Goal: Task Accomplishment & Management: Complete application form

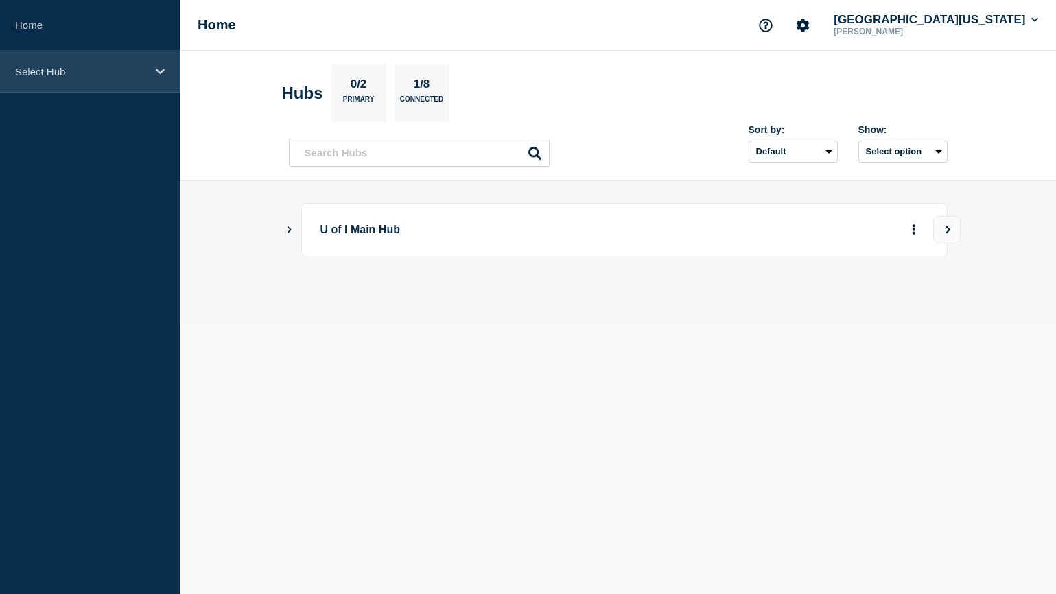
click at [145, 78] on div "Select Hub" at bounding box center [90, 72] width 180 height 42
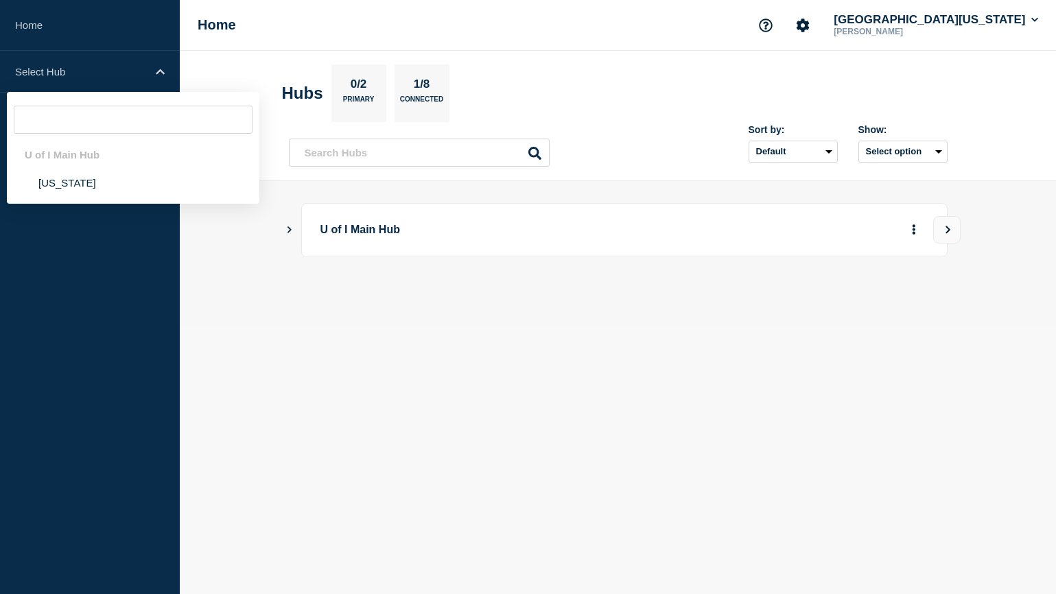
click at [357, 235] on p "U of I Main Hub" at bounding box center [511, 230] width 380 height 25
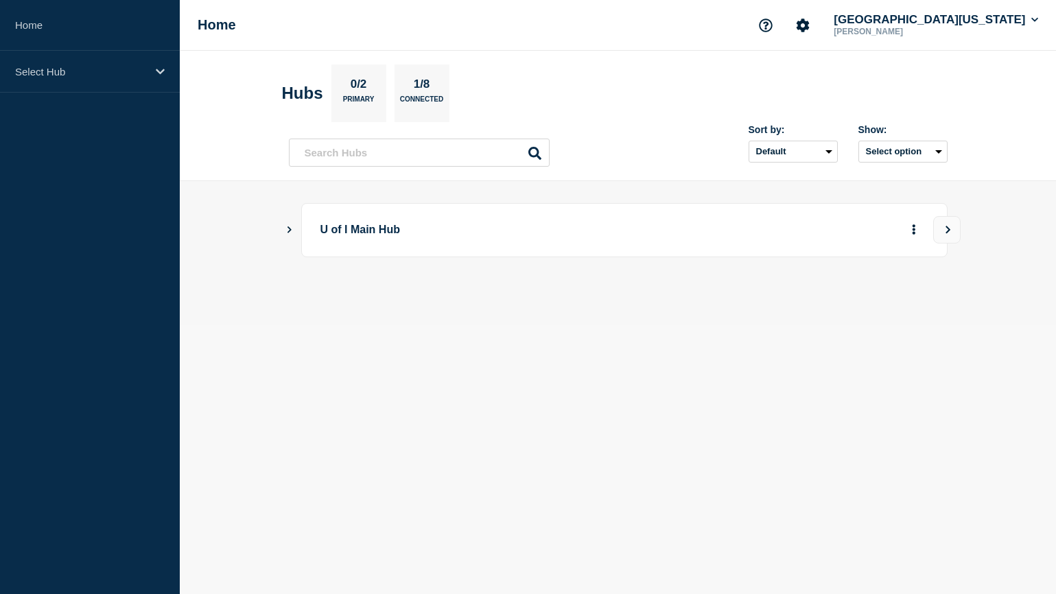
click at [292, 231] on icon "Show Connected Hubs" at bounding box center [289, 229] width 9 height 7
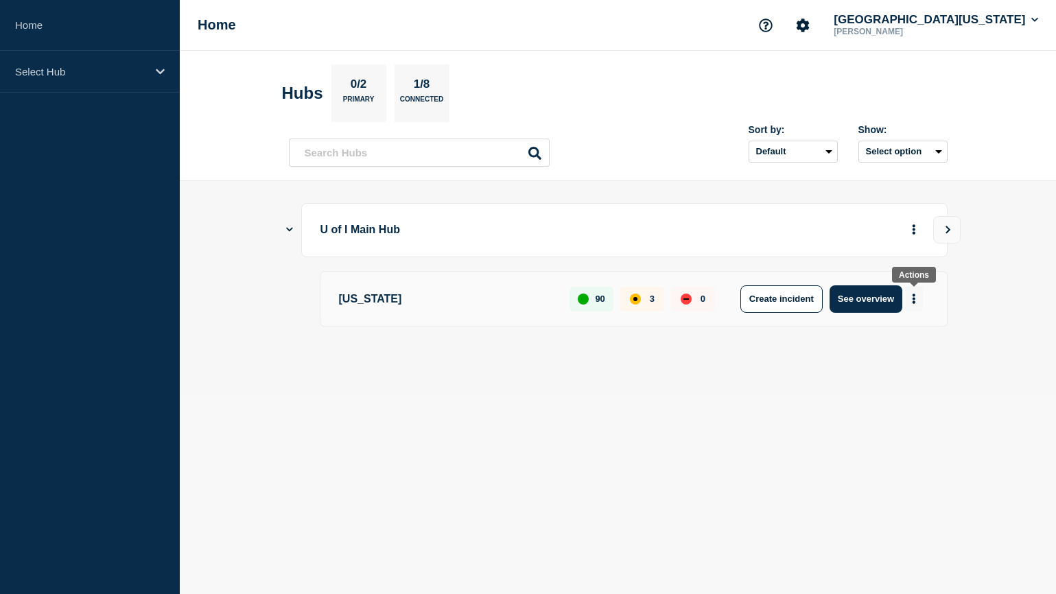
click at [911, 297] on button "More actions" at bounding box center [914, 298] width 18 height 25
click at [889, 338] on button "Create maintenance" at bounding box center [908, 340] width 93 height 12
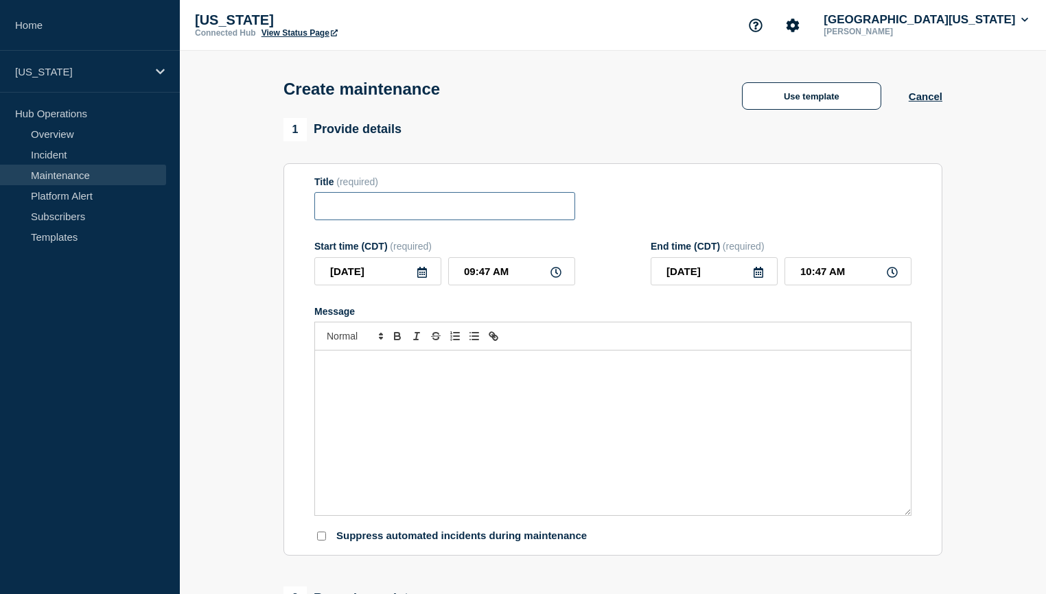
click at [447, 205] on input "Title" at bounding box center [444, 206] width 261 height 28
type input "Azure ExpressRoute Maintenance"
click at [421, 277] on icon at bounding box center [422, 272] width 11 height 11
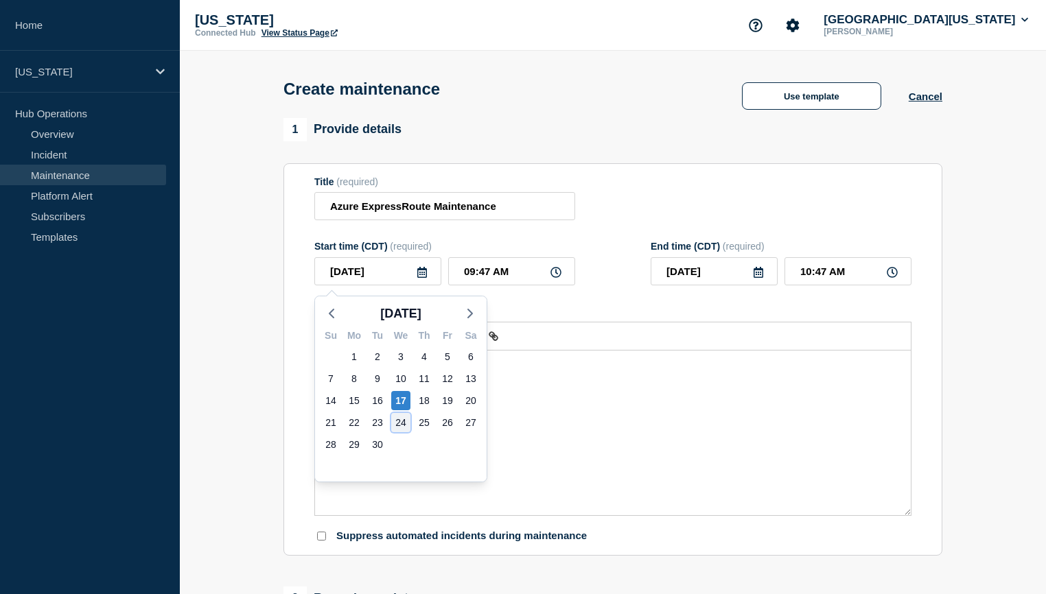
click at [400, 421] on div "24" at bounding box center [400, 422] width 19 height 19
type input "[DATE]"
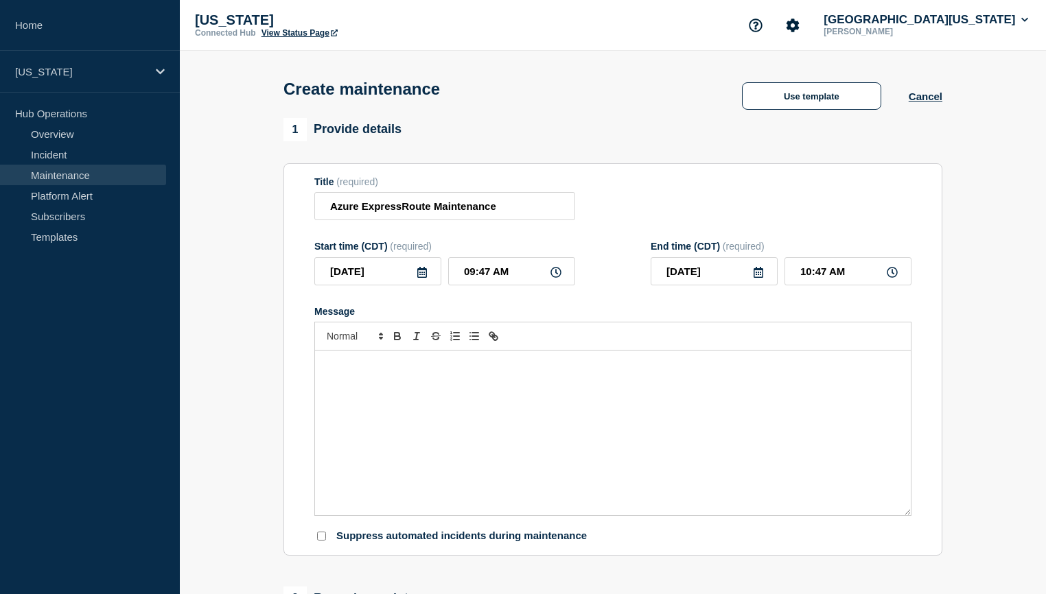
click at [559, 276] on icon at bounding box center [556, 272] width 11 height 11
click at [535, 275] on input "09:47 AM" at bounding box center [511, 271] width 127 height 28
type input "06:47 AM"
type input "07:47 AM"
type input "06:00 AM"
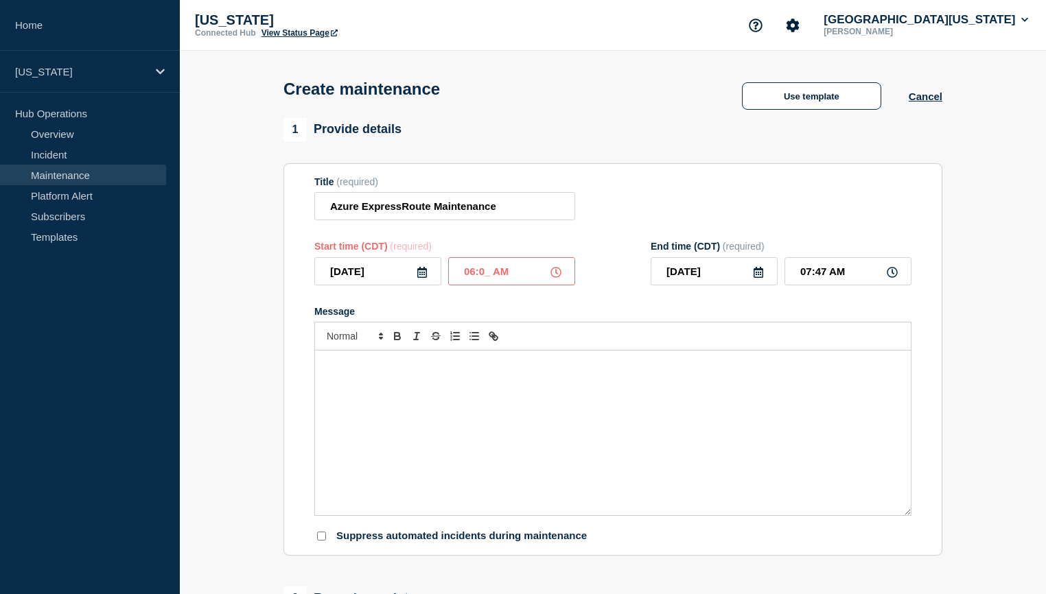
type input "07:00 AM"
click at [384, 386] on div "Message" at bounding box center [613, 433] width 596 height 165
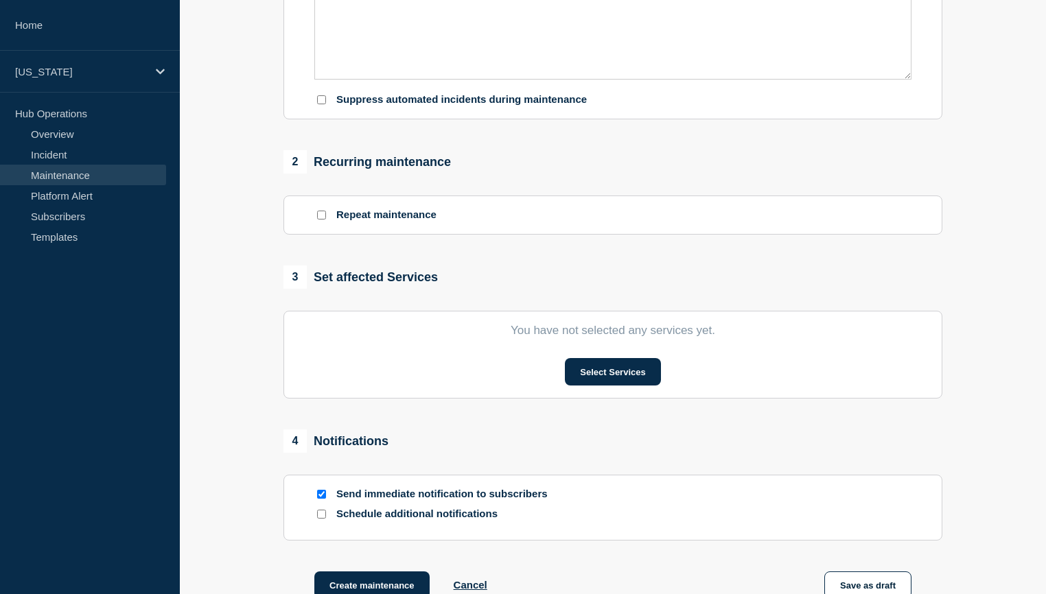
scroll to position [481, 0]
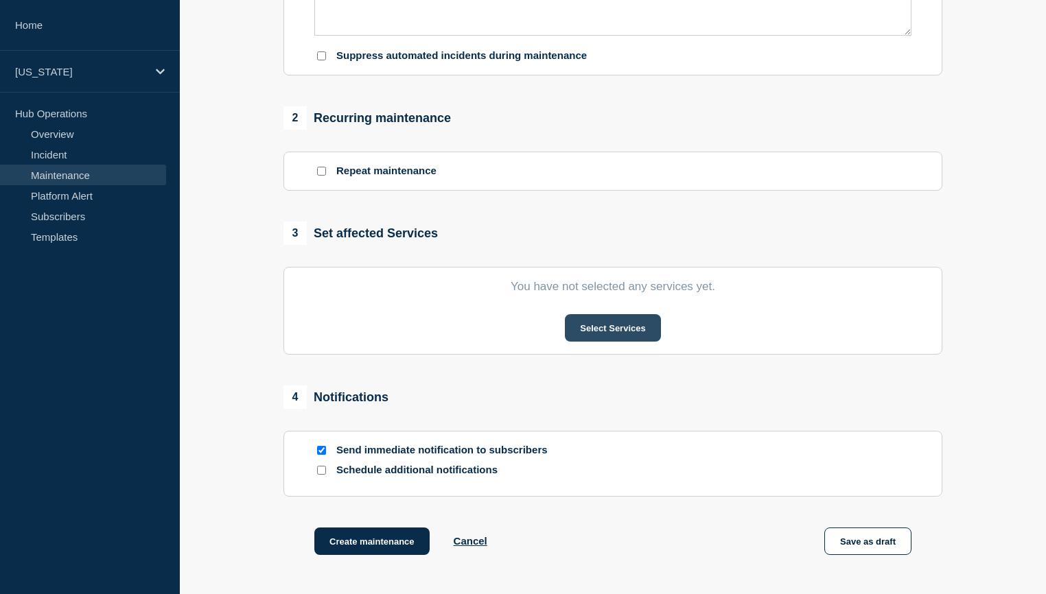
click at [636, 329] on button "Select Services" at bounding box center [612, 327] width 95 height 27
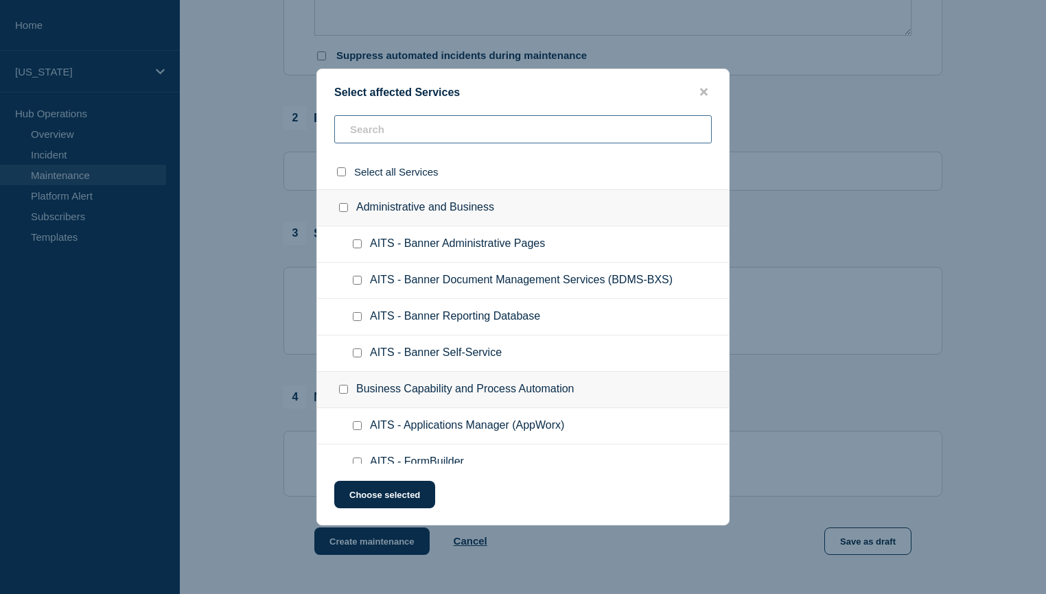
click at [489, 129] on input "text" at bounding box center [523, 129] width 378 height 28
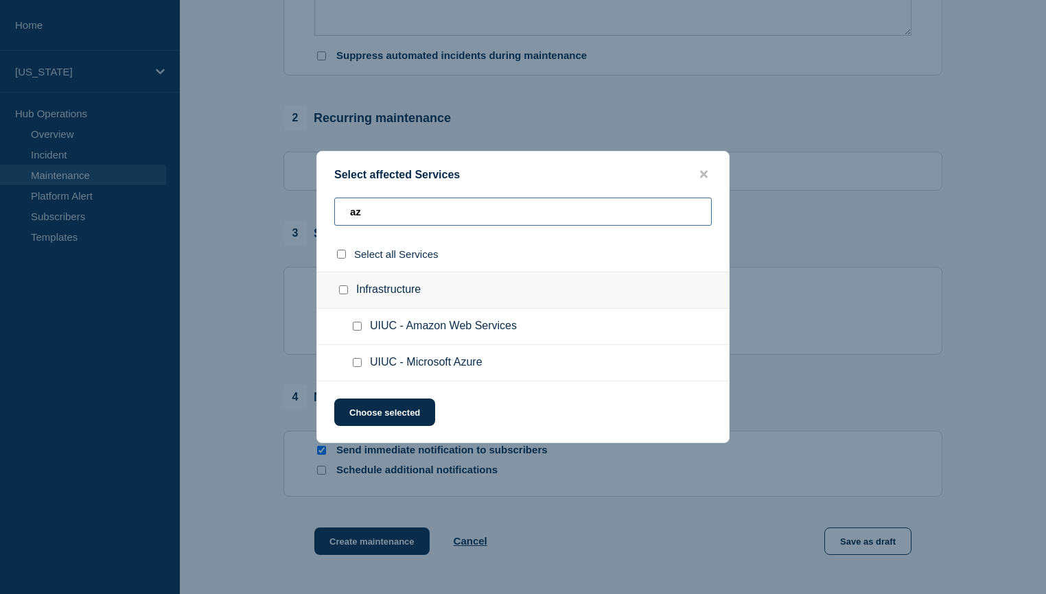
type input "az"
click at [356, 362] on input "UIUC - Microsoft Azure checkbox" at bounding box center [357, 362] width 9 height 9
checkbox input "true"
click at [419, 413] on button "Choose selected" at bounding box center [384, 412] width 101 height 27
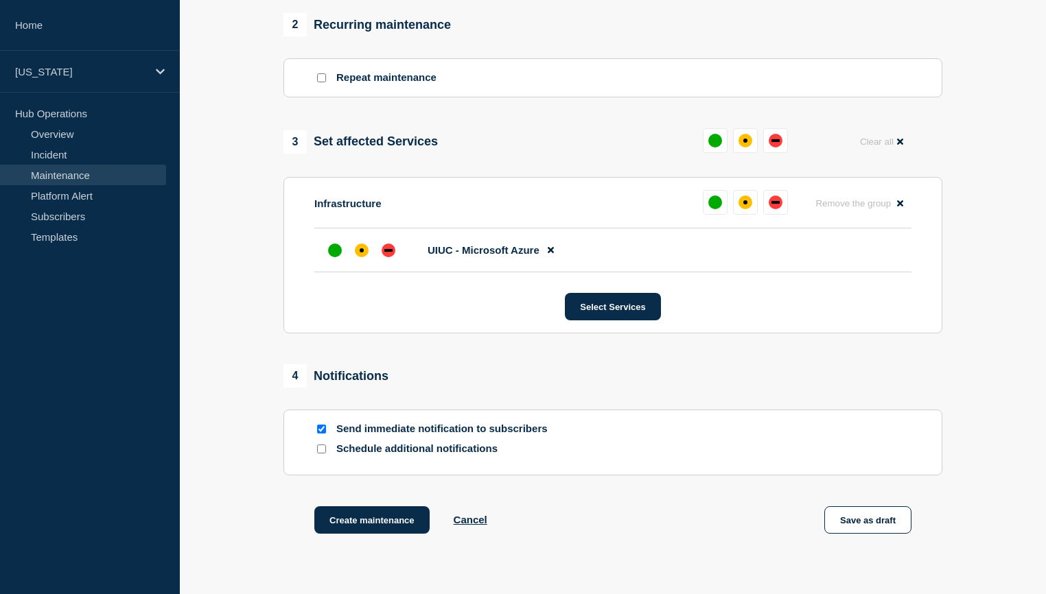
scroll to position [538, 0]
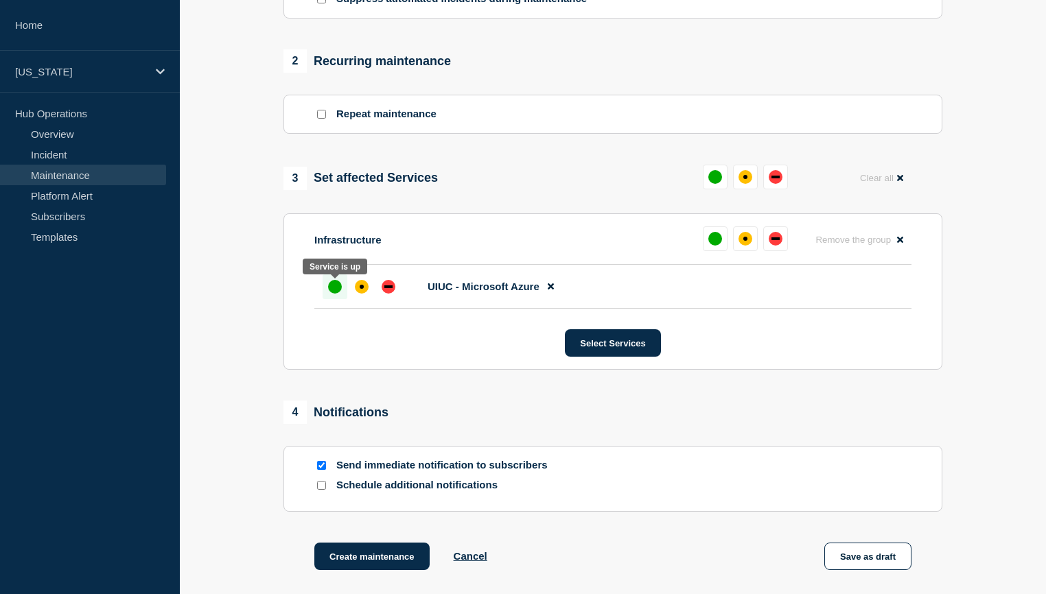
click at [332, 292] on div "up" at bounding box center [335, 287] width 14 height 14
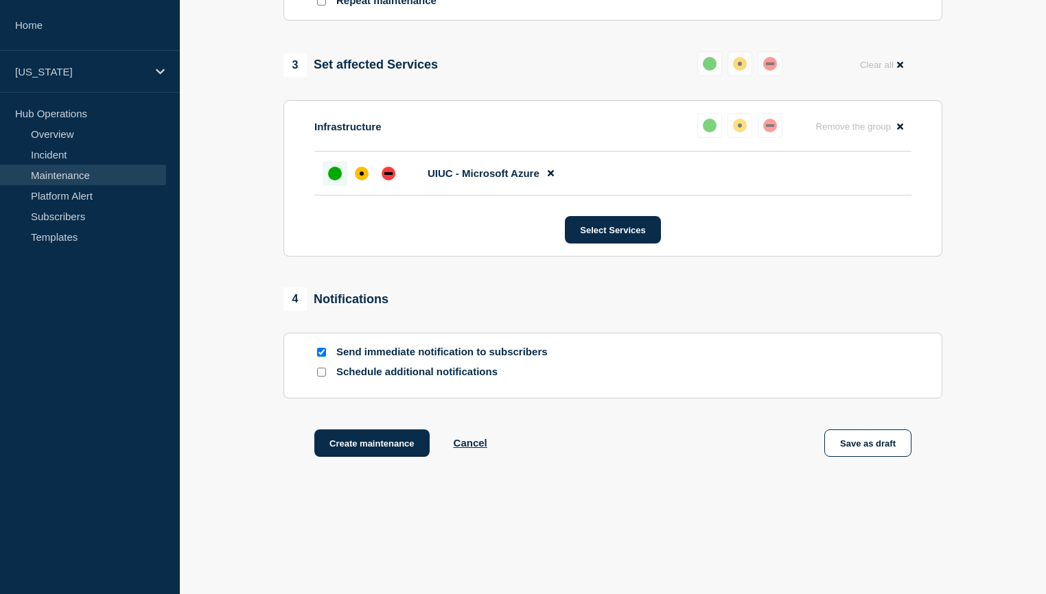
scroll to position [675, 0]
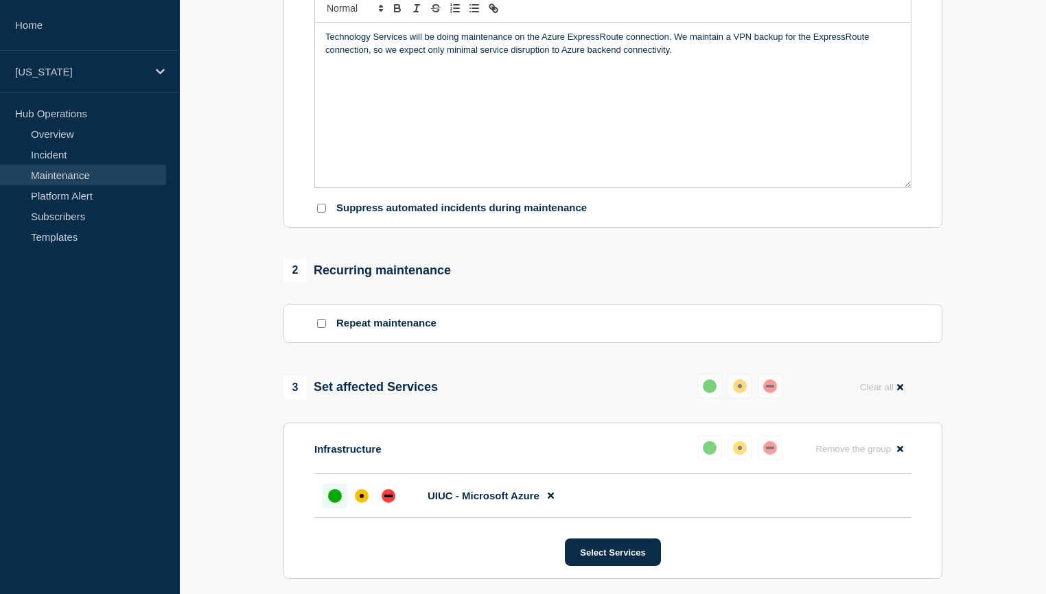
scroll to position [606, 0]
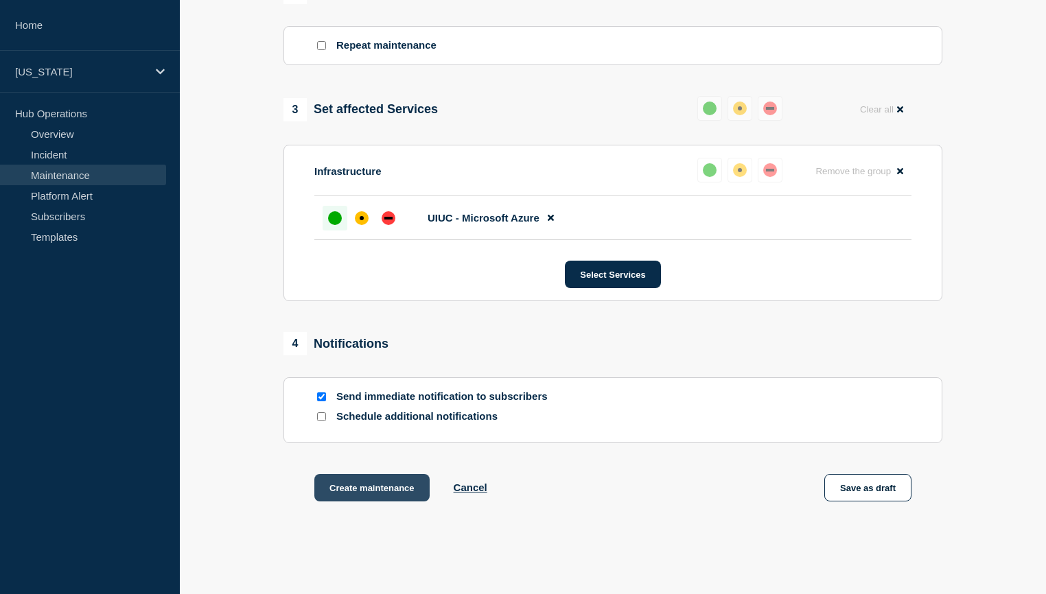
click at [372, 494] on button "Create maintenance" at bounding box center [371, 487] width 115 height 27
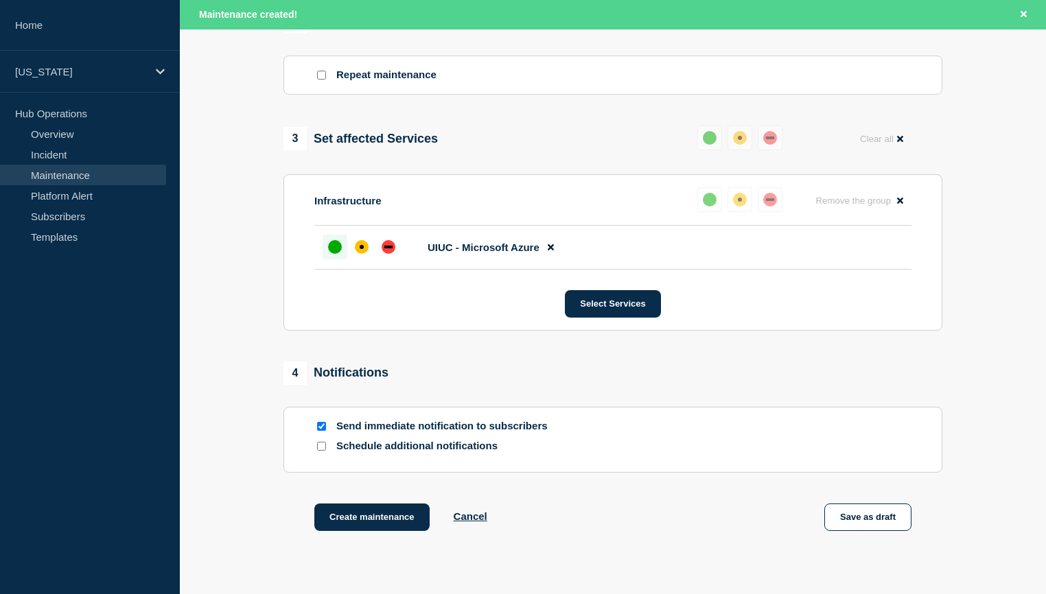
scroll to position [635, 0]
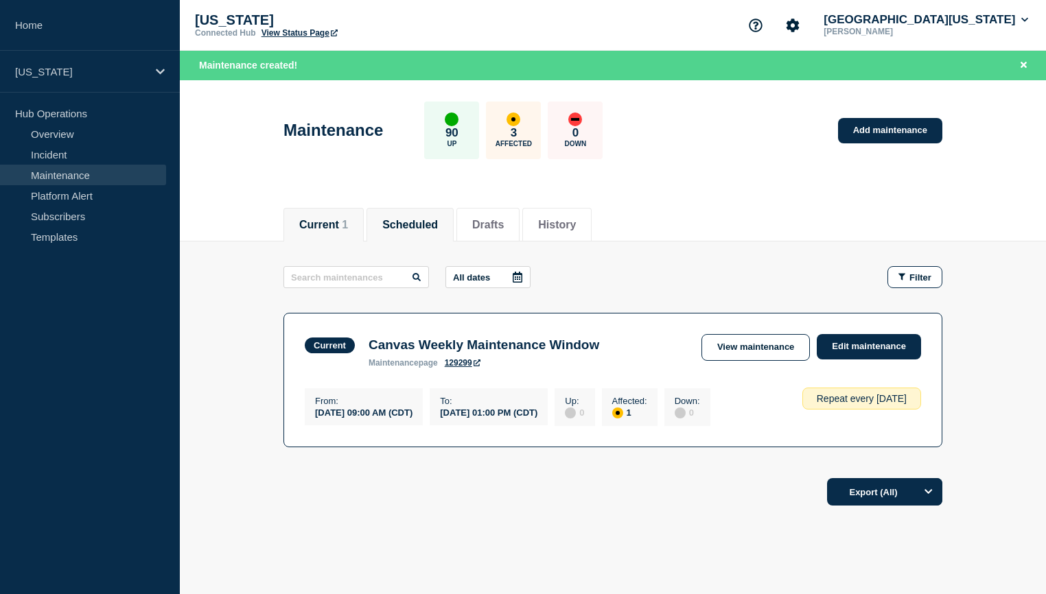
click at [427, 223] on button "Scheduled" at bounding box center [410, 225] width 56 height 12
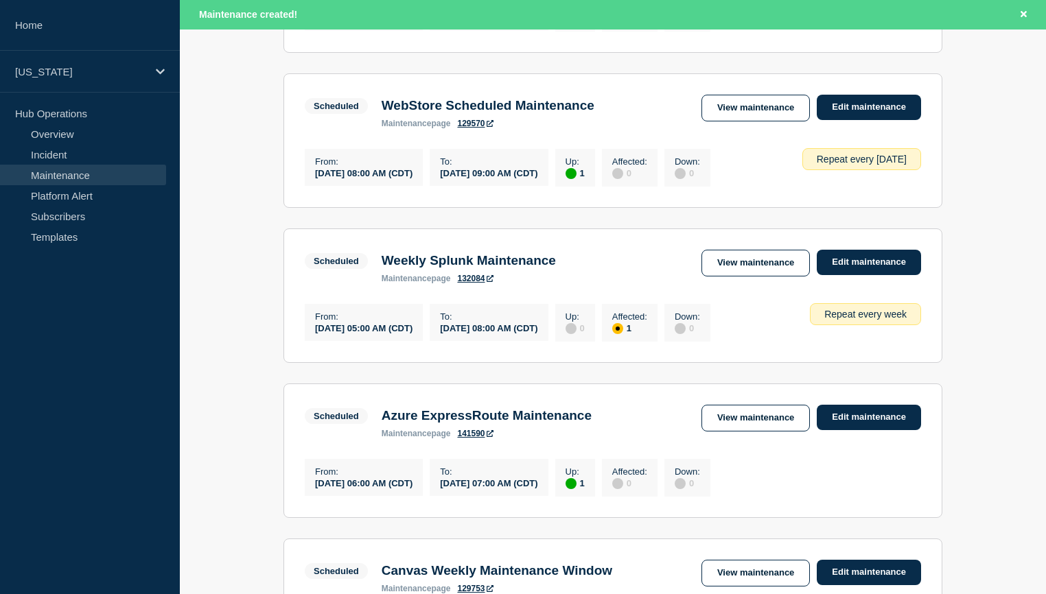
scroll to position [892, 0]
